Goal: Transaction & Acquisition: Download file/media

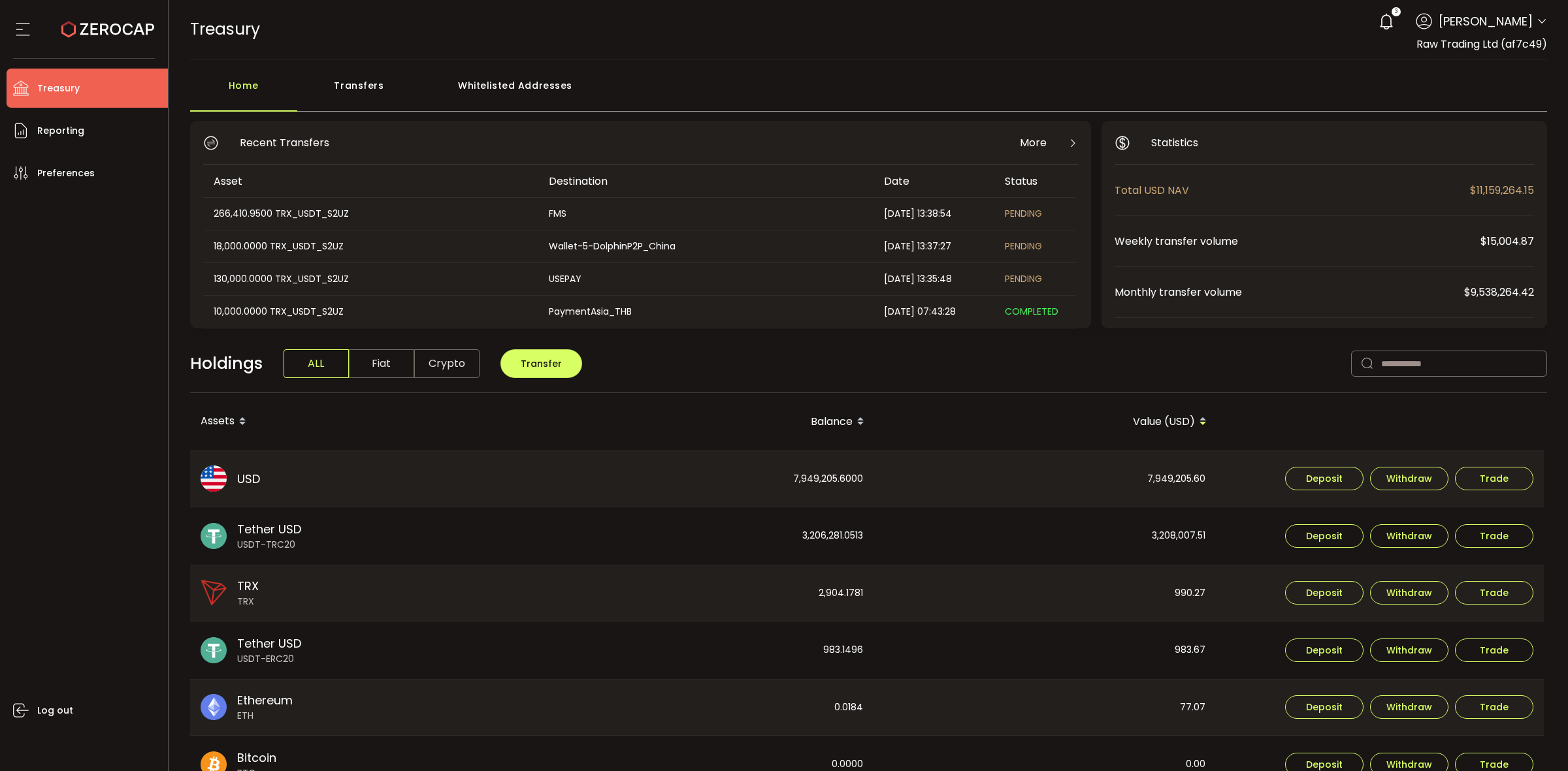
click at [1546, 25] on header "PDF is being processed and will download to your computer TREASURY Buy Power $0…" at bounding box center [869, 29] width 1399 height 60
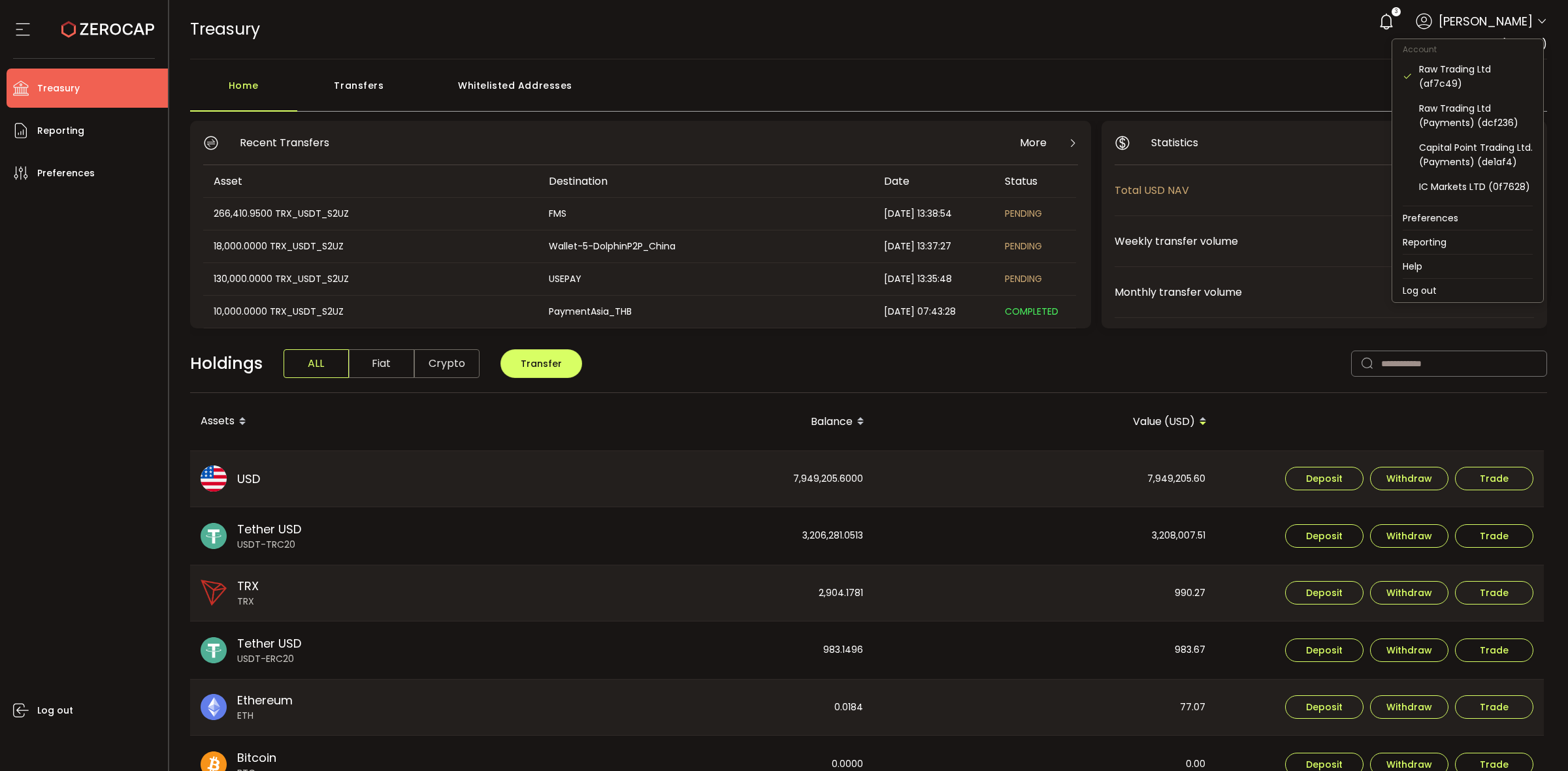
click at [1537, 21] on icon at bounding box center [1542, 21] width 11 height 11
click at [1482, 82] on div "Raw Trading Ltd (af7c49)" at bounding box center [1476, 76] width 114 height 29
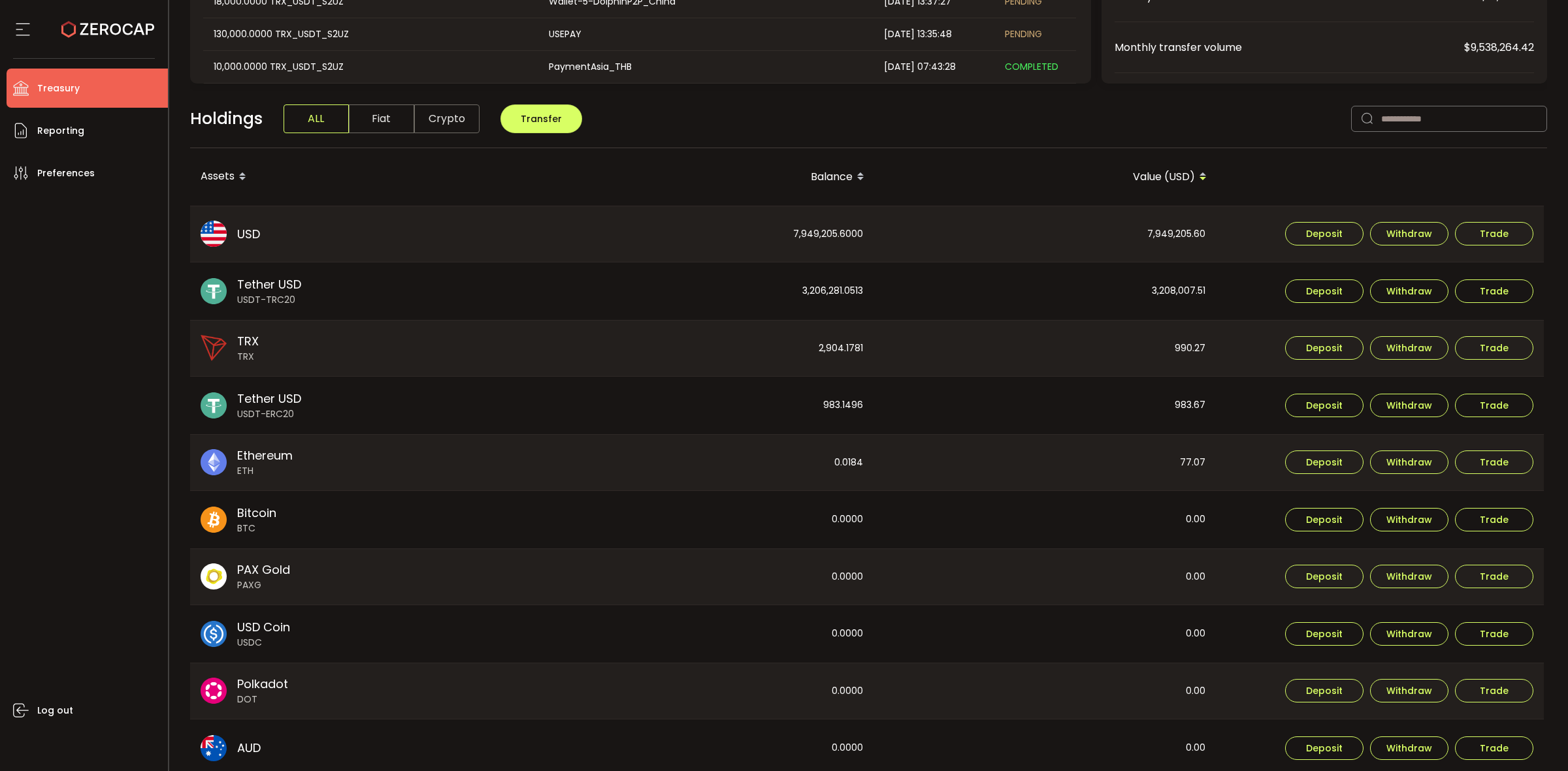
scroll to position [309, 0]
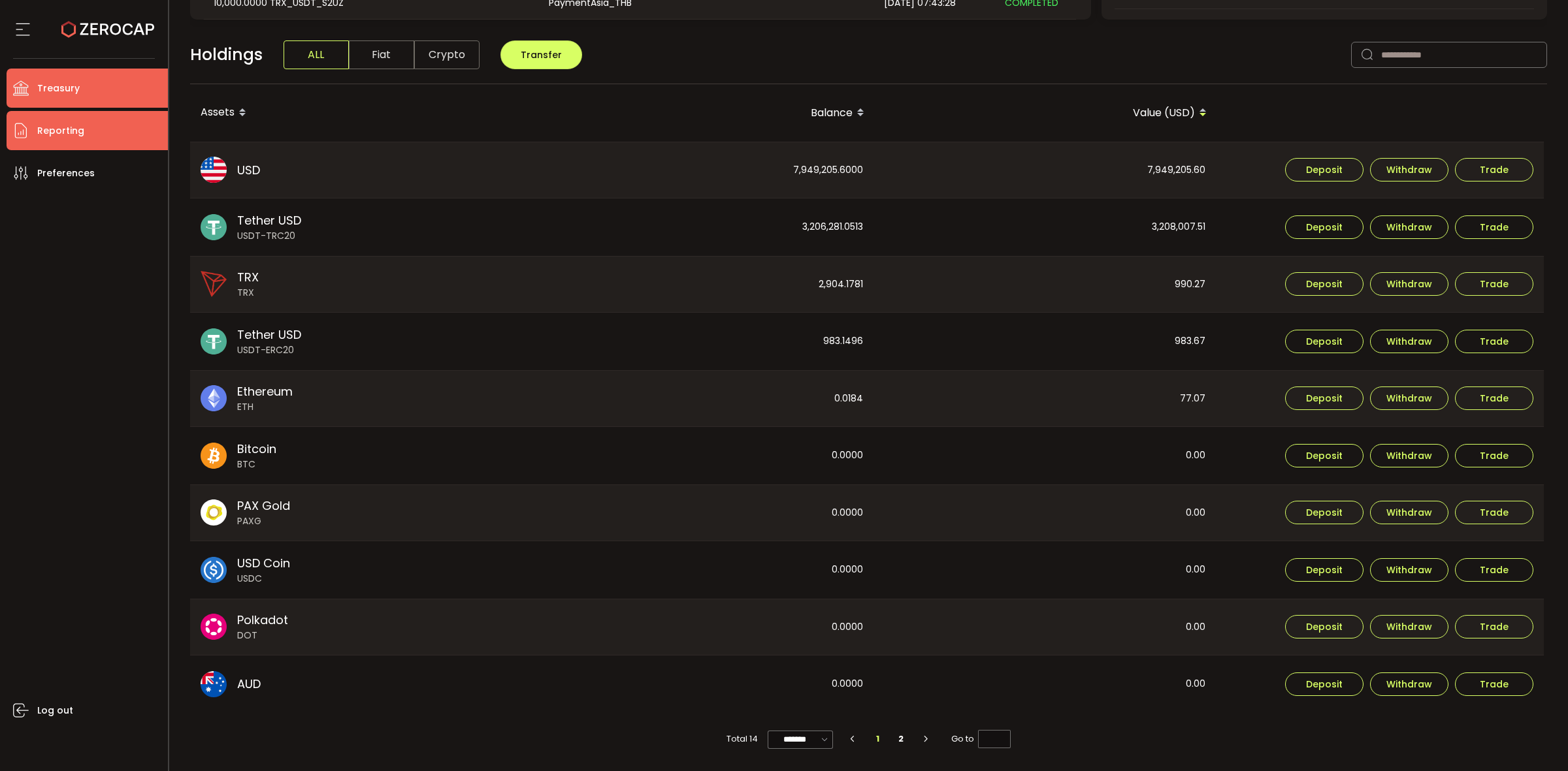
click at [70, 134] on span "Reporting" at bounding box center [61, 131] width 47 height 19
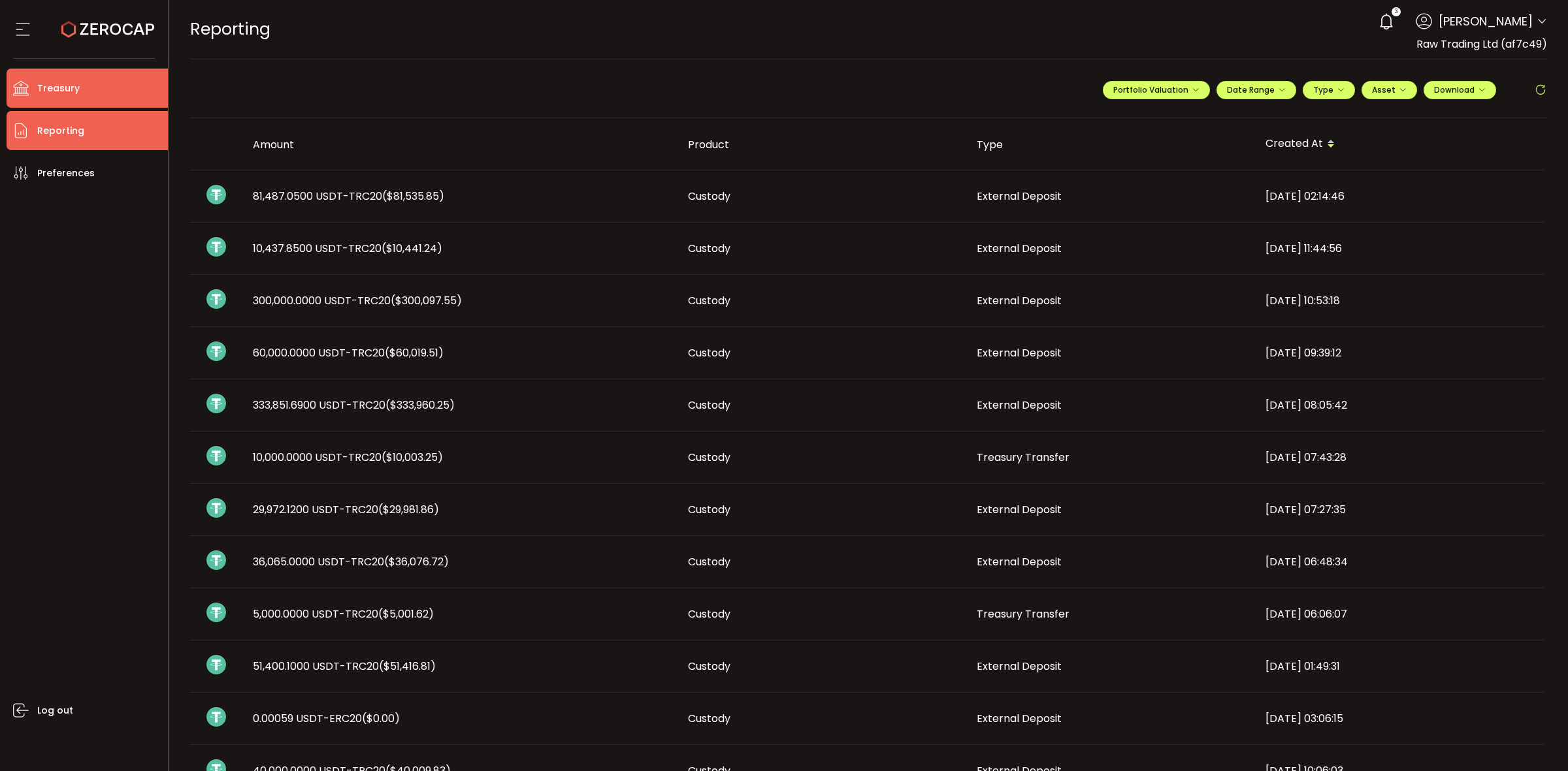
click at [97, 96] on li "Treasury" at bounding box center [87, 88] width 161 height 39
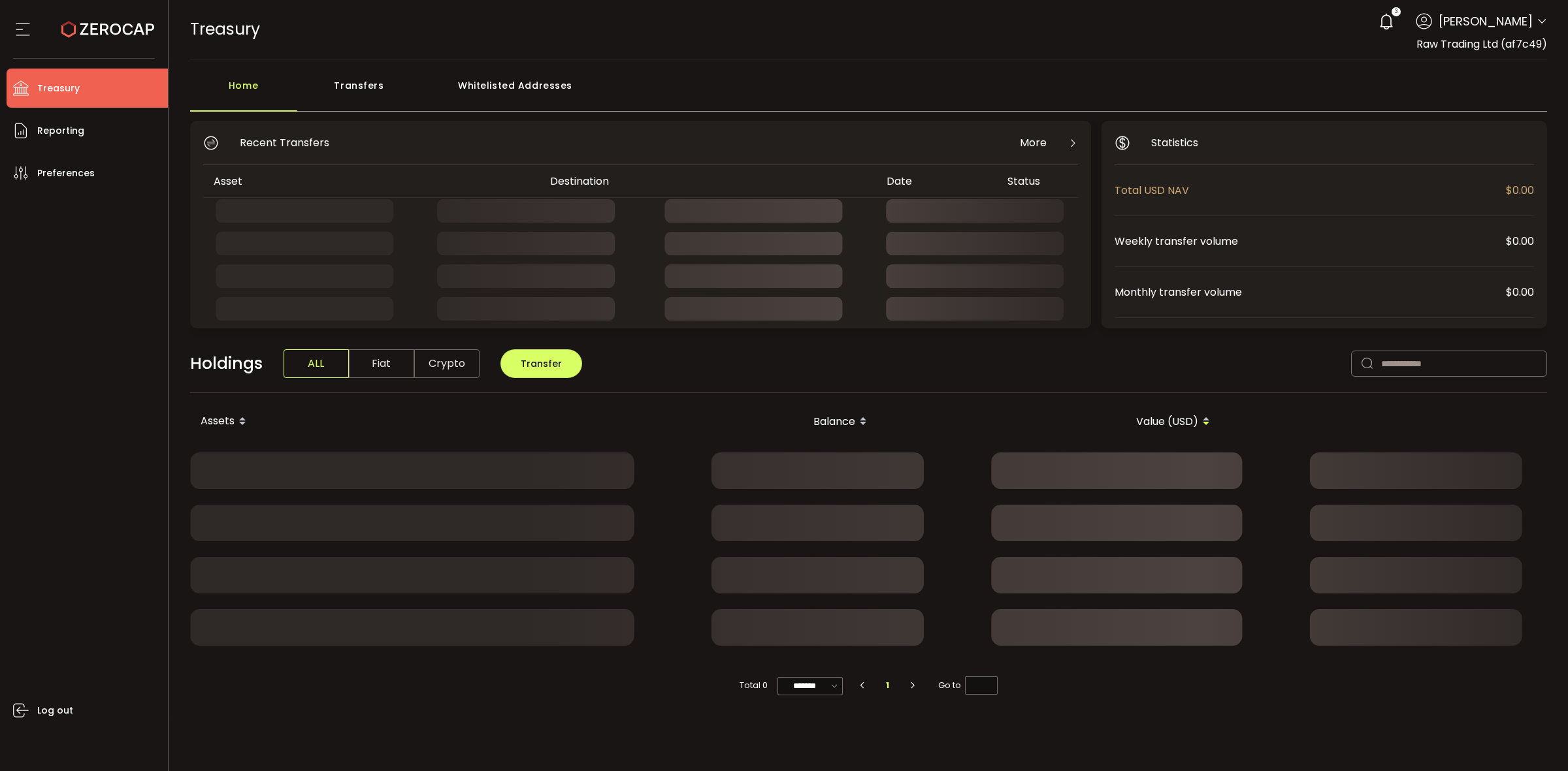
click at [395, 82] on div "Transfers" at bounding box center [359, 92] width 124 height 39
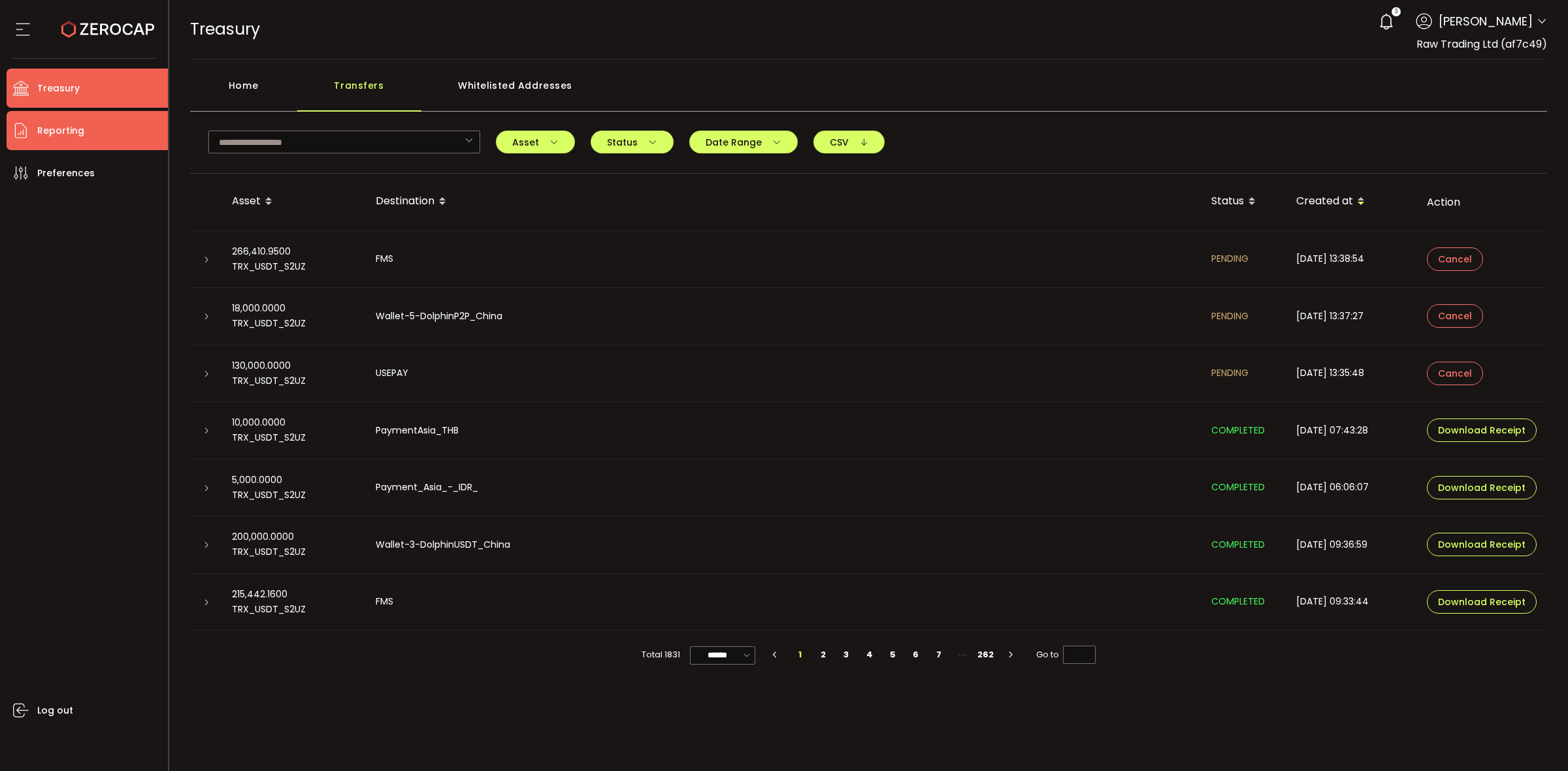
click at [84, 126] on li "Reporting" at bounding box center [87, 130] width 161 height 39
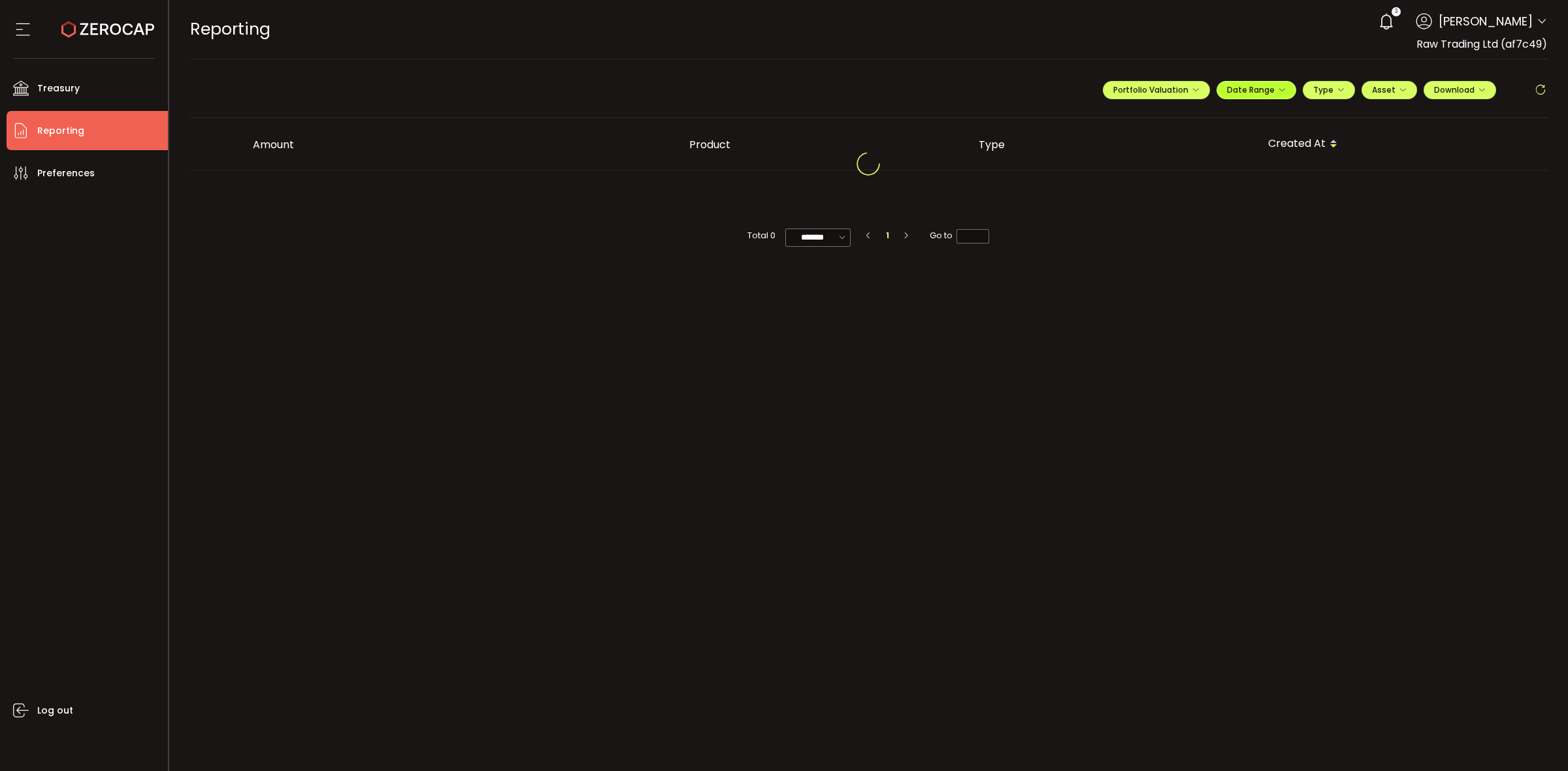
click at [1282, 95] on span "Date Range" at bounding box center [1256, 90] width 59 height 11
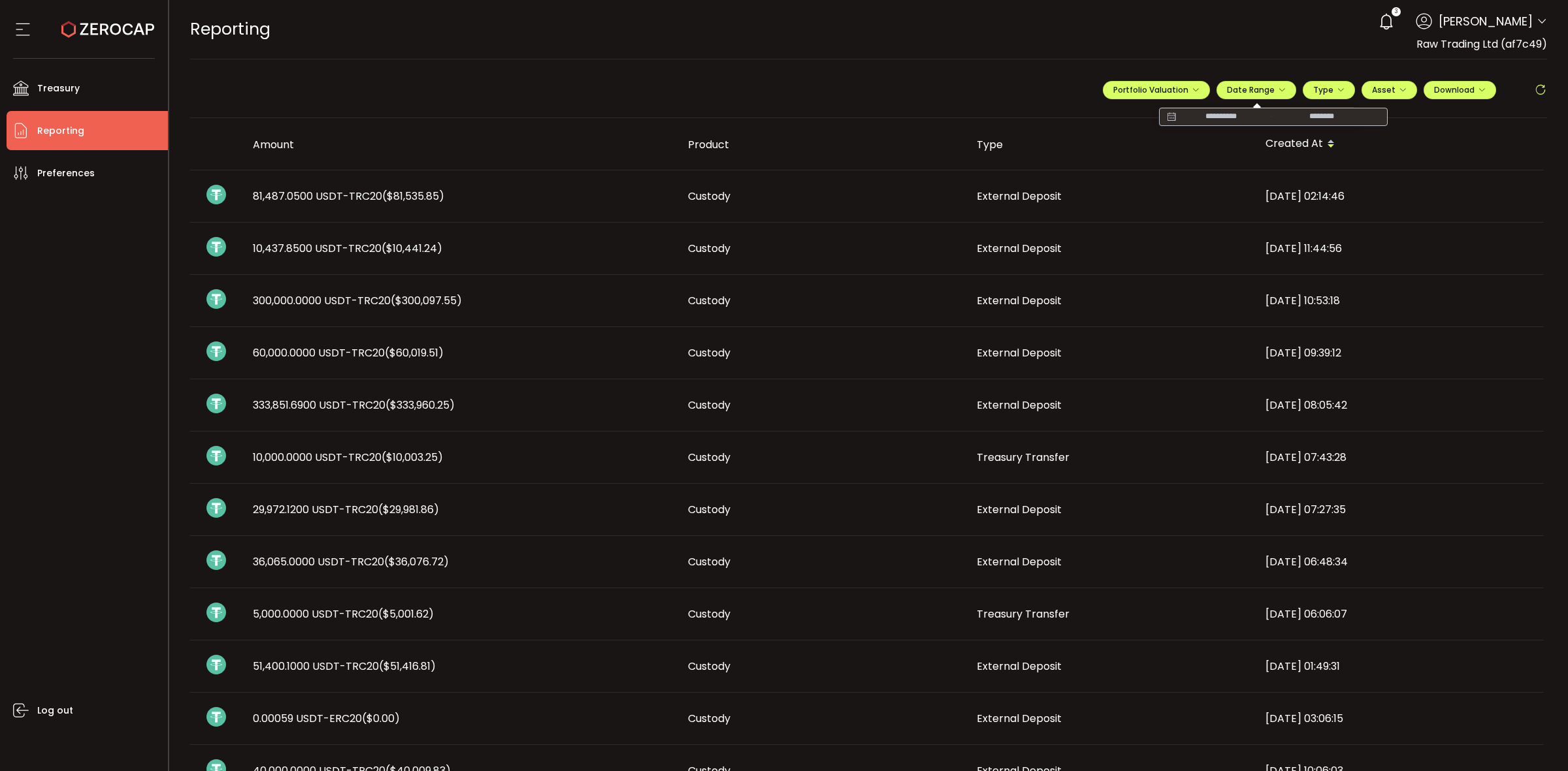
click at [1171, 112] on icon at bounding box center [1171, 117] width 16 height 13
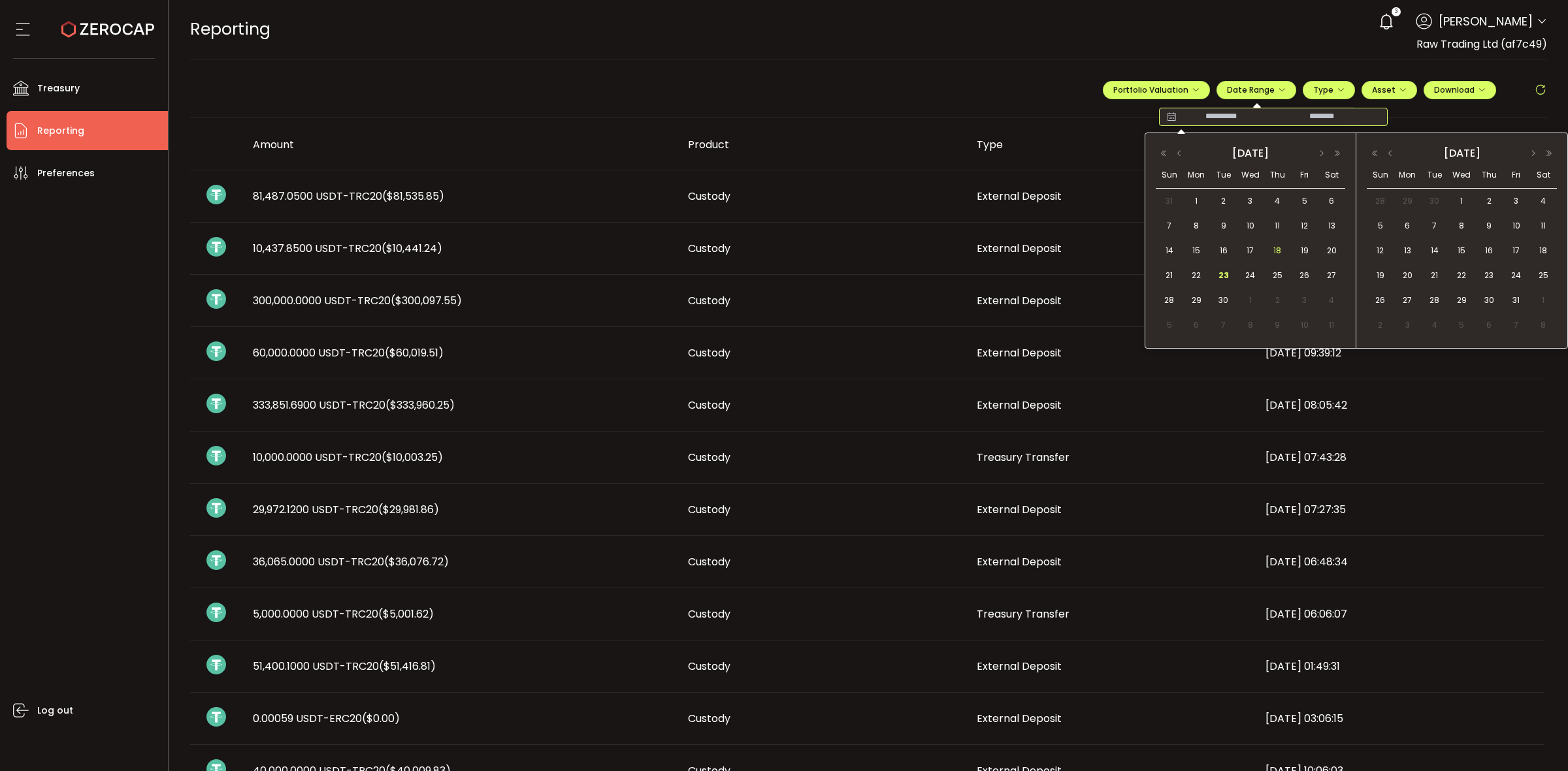
click at [1281, 246] on span "18" at bounding box center [1276, 250] width 15 height 15
click at [1230, 272] on span "23" at bounding box center [1223, 275] width 15 height 15
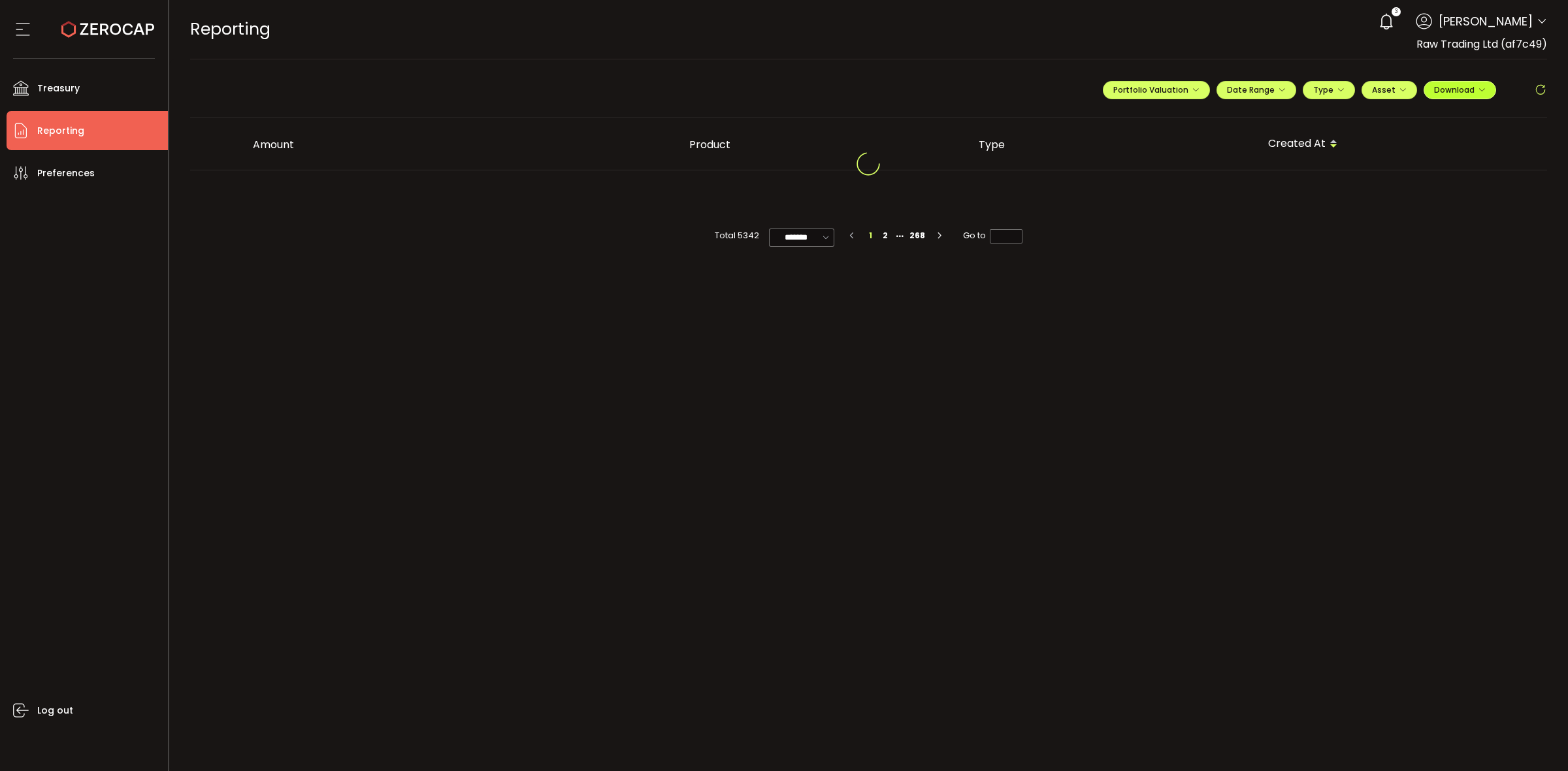
click at [1445, 89] on span "Download" at bounding box center [1460, 90] width 52 height 11
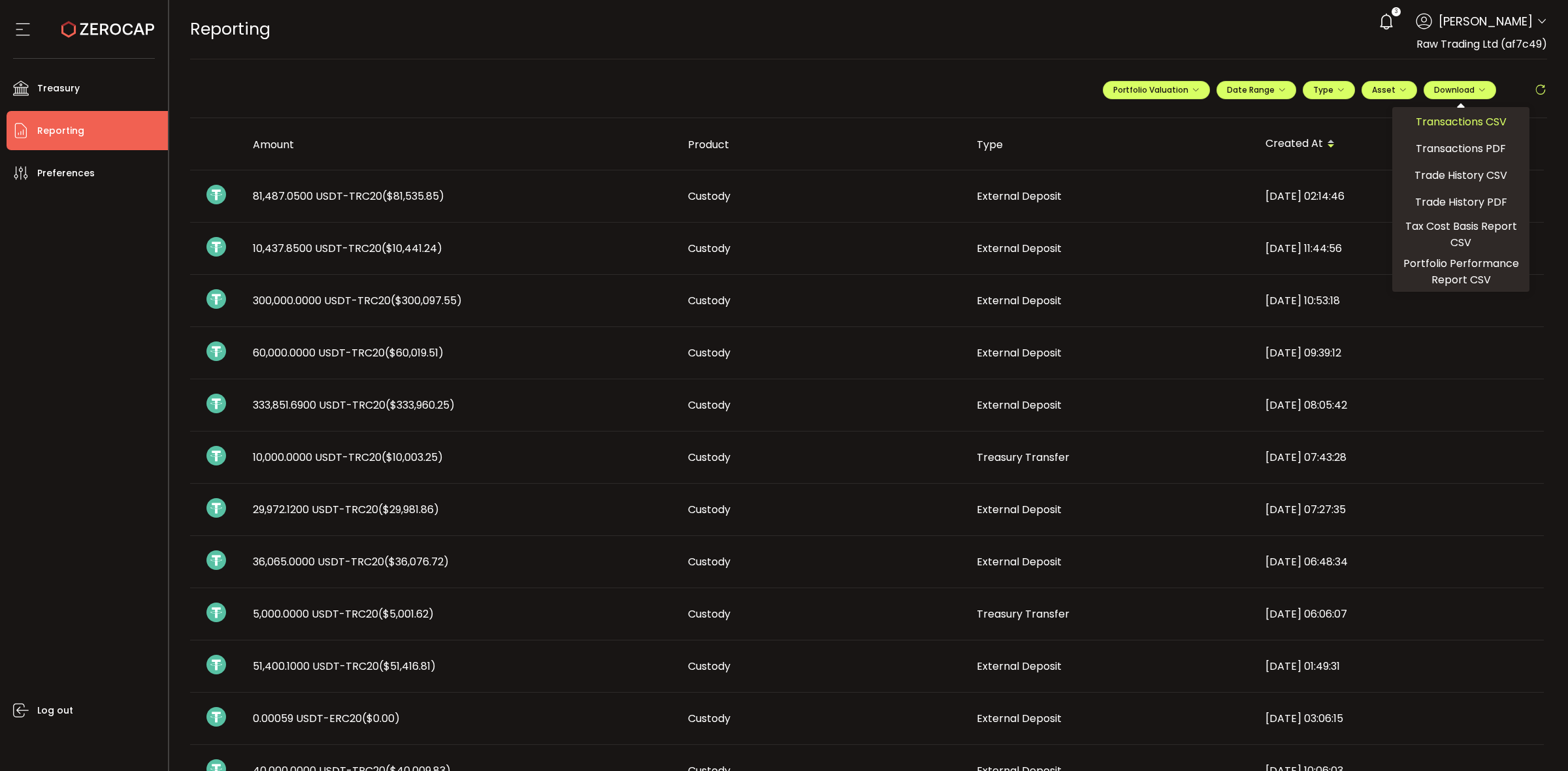
click at [1426, 128] on span "Transactions CSV" at bounding box center [1461, 122] width 91 height 16
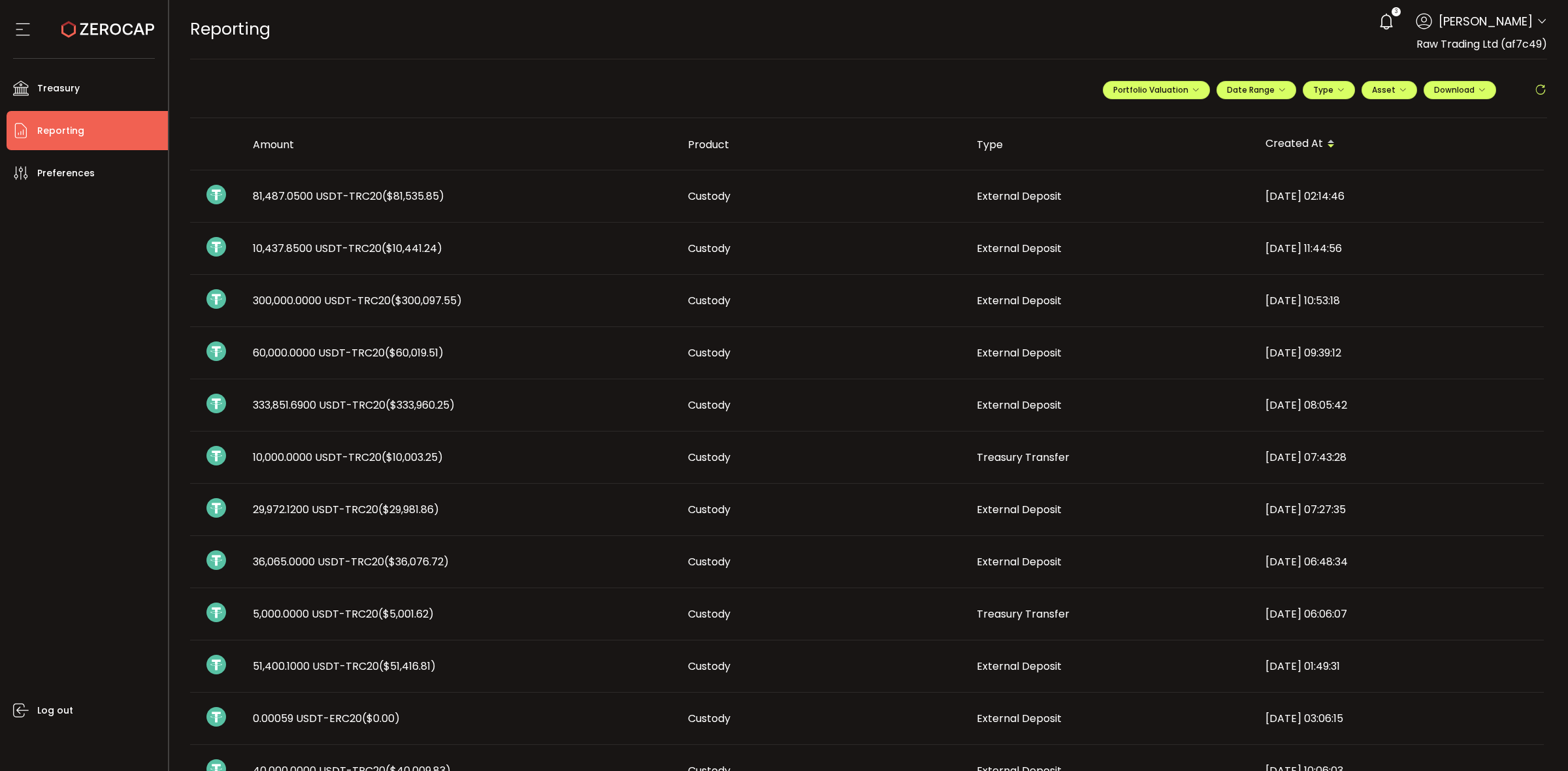
click at [1537, 16] on span at bounding box center [1542, 22] width 11 height 13
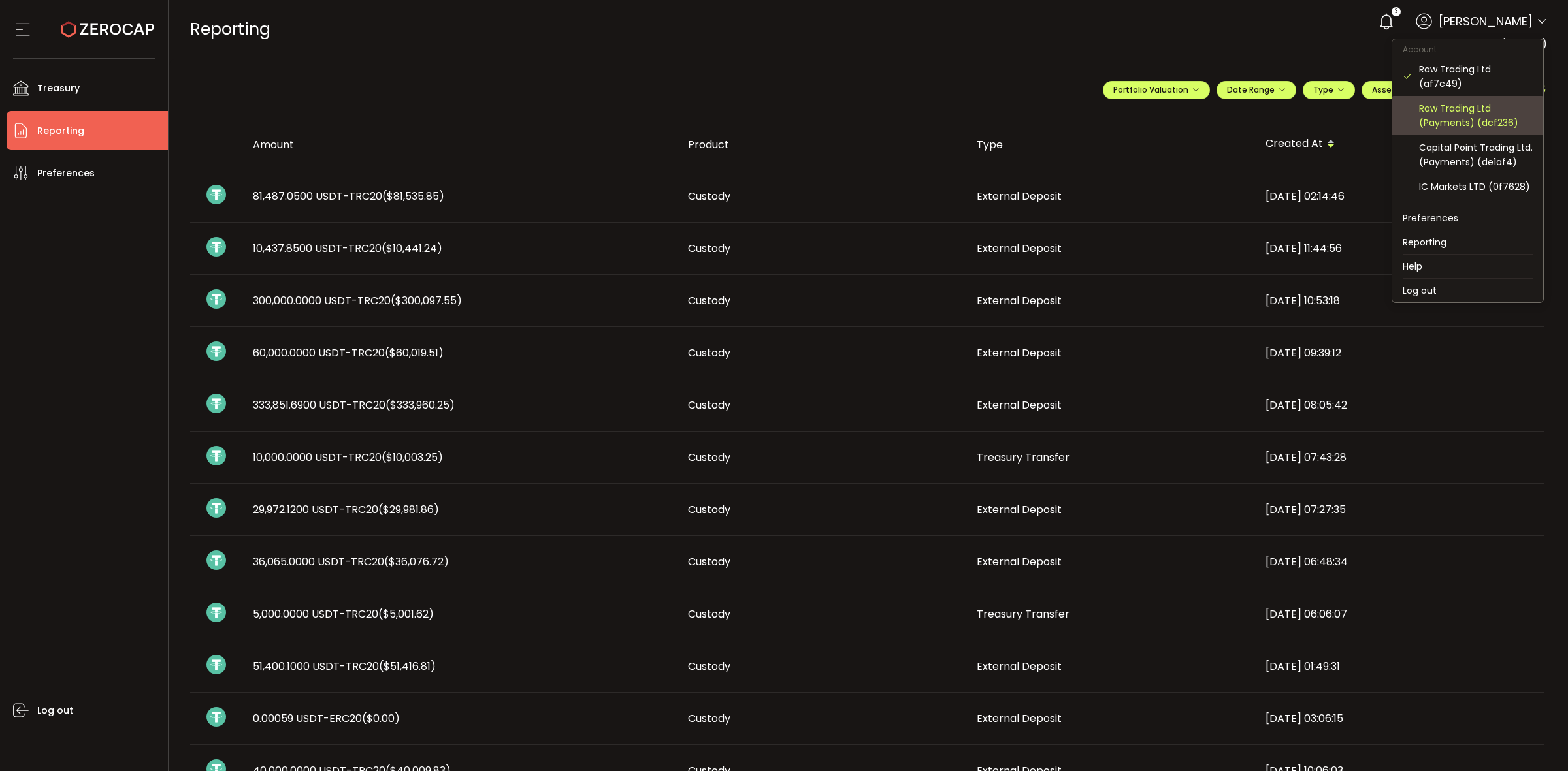
click at [1475, 123] on div "Raw Trading Ltd (Payments) (dcf236)" at bounding box center [1476, 115] width 114 height 29
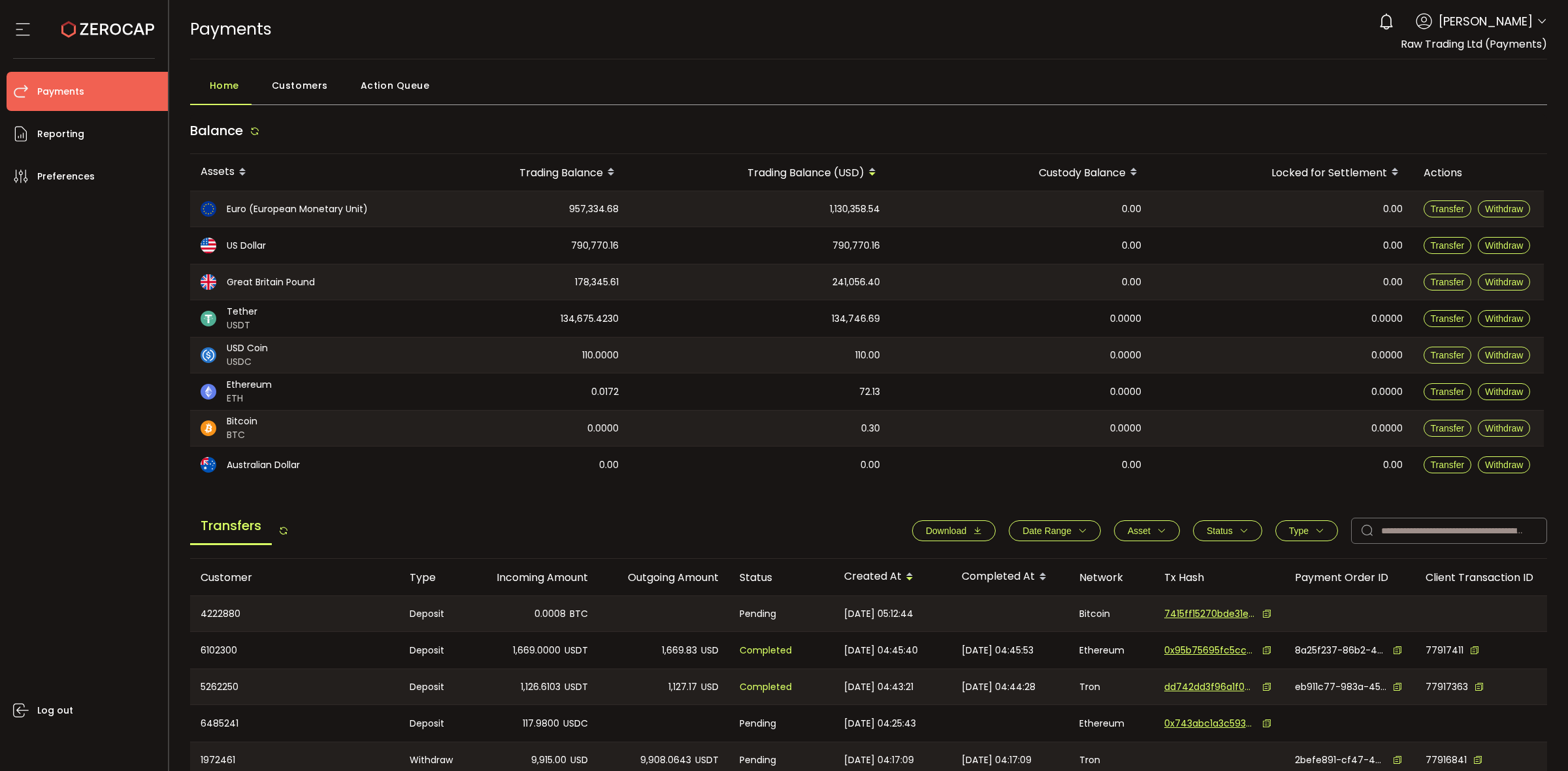
click at [1082, 534] on icon "button" at bounding box center [1082, 531] width 9 height 9
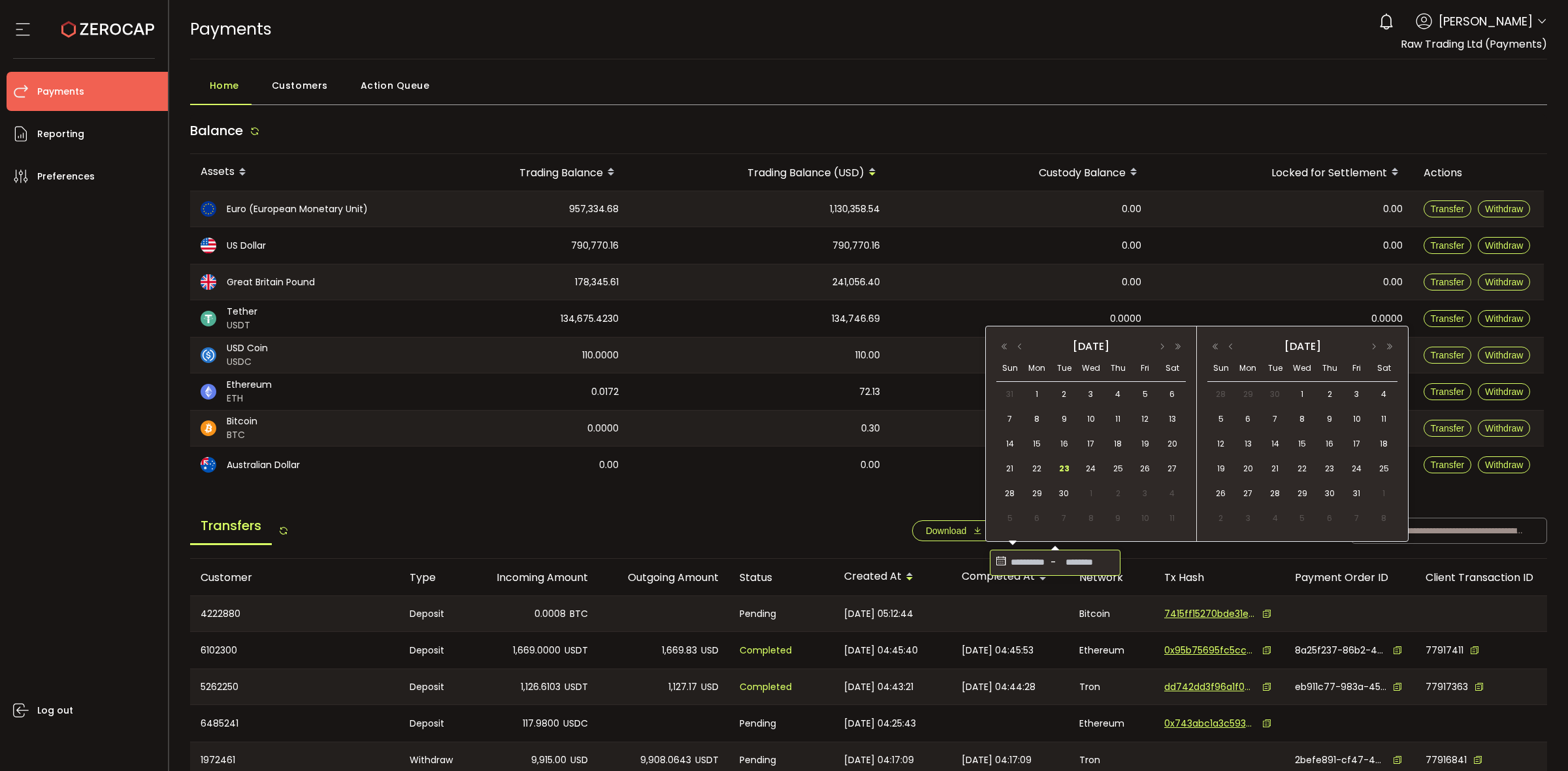
click at [1008, 567] on input at bounding box center [1027, 562] width 39 height 21
click at [1150, 445] on span "19" at bounding box center [1145, 443] width 15 height 15
click at [1056, 472] on span "23" at bounding box center [1064, 468] width 15 height 15
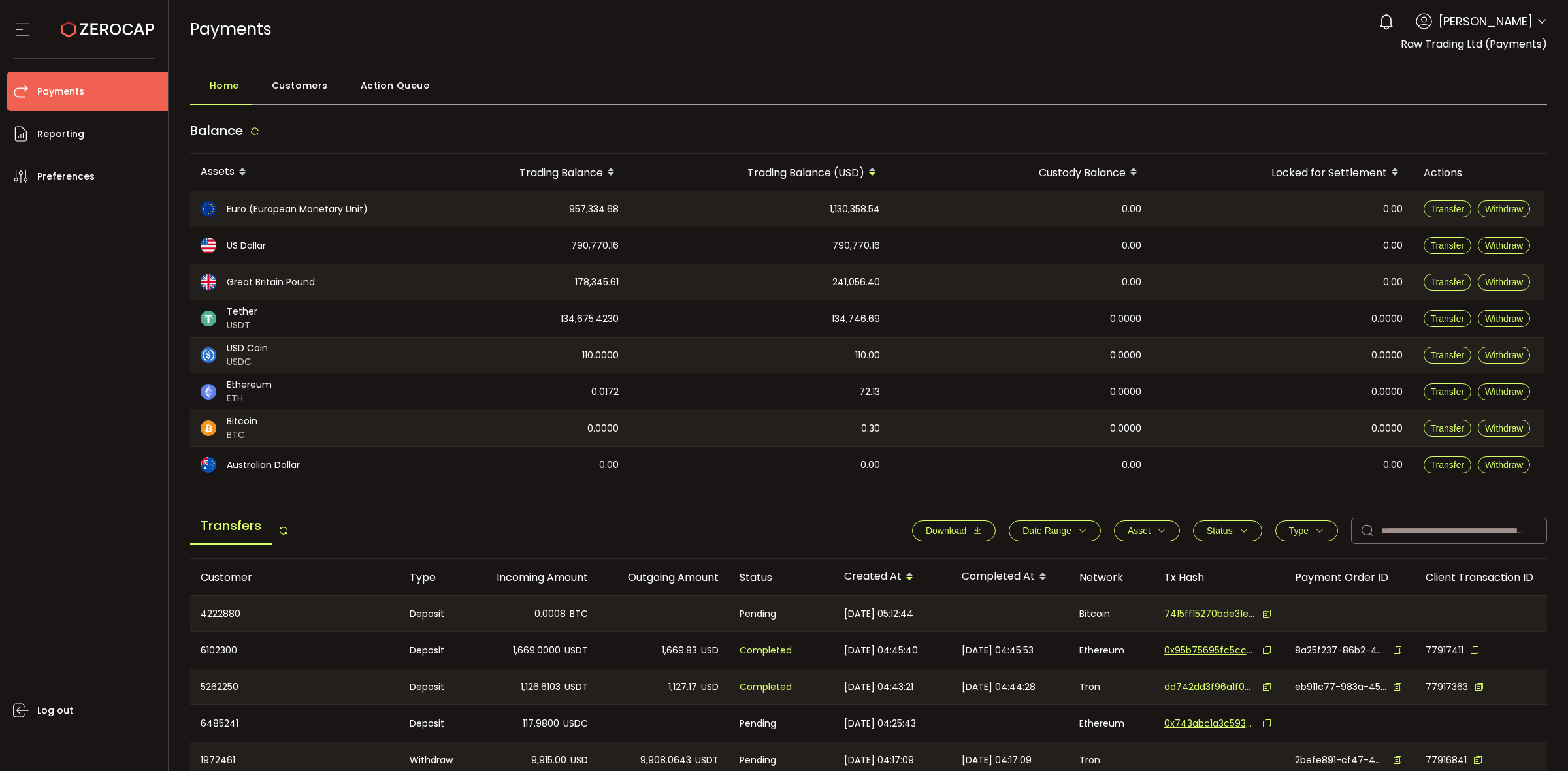
click at [954, 528] on span "Download" at bounding box center [946, 531] width 41 height 11
